Goal: Task Accomplishment & Management: Manage account settings

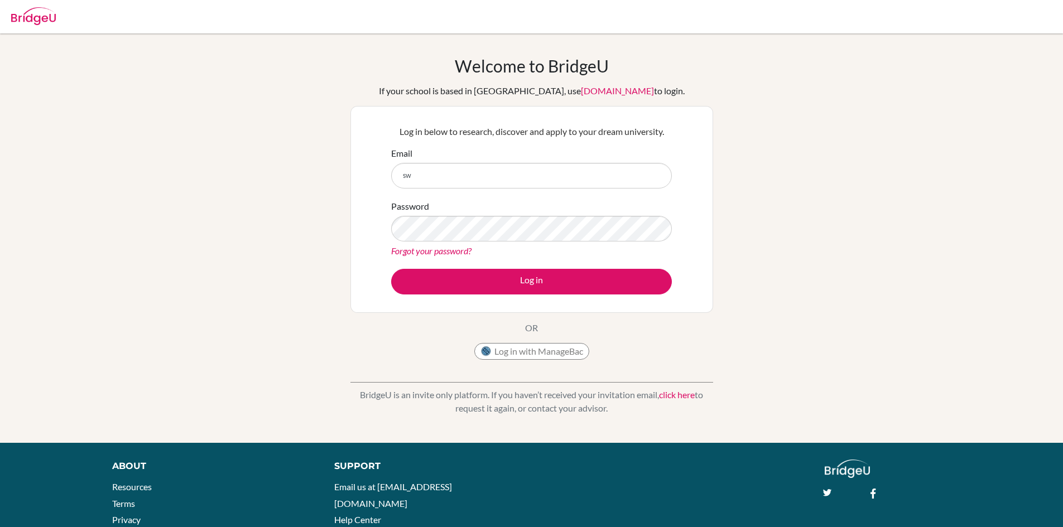
type input "s"
type input "[EMAIL_ADDRESS][DOMAIN_NAME]"
click at [420, 252] on link "Forgot your password?" at bounding box center [431, 251] width 80 height 11
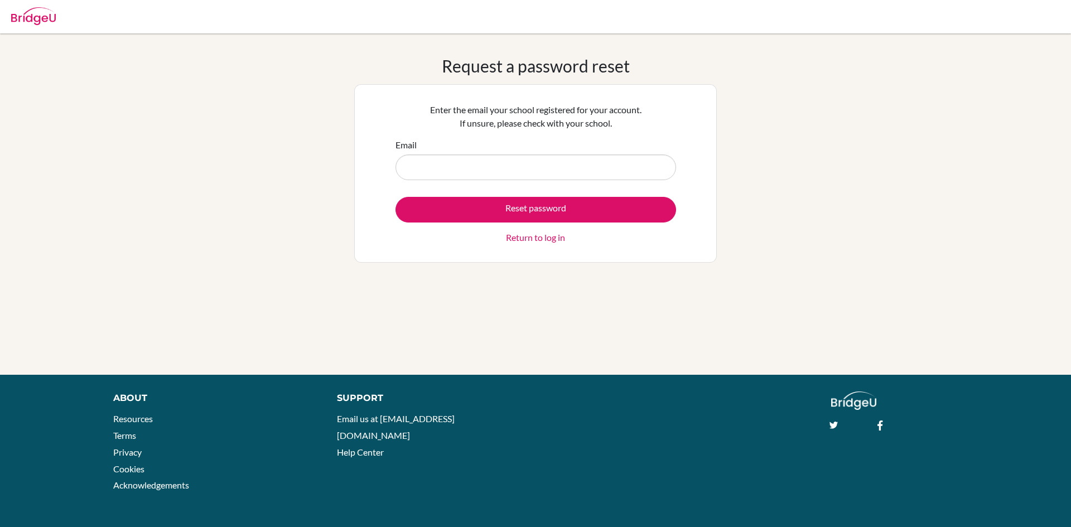
click at [416, 171] on input "Email" at bounding box center [536, 168] width 281 height 26
type input "[EMAIL_ADDRESS][DOMAIN_NAME]"
click at [396, 197] on button "Reset password" at bounding box center [536, 210] width 281 height 26
